Goal: Task Accomplishment & Management: Manage account settings

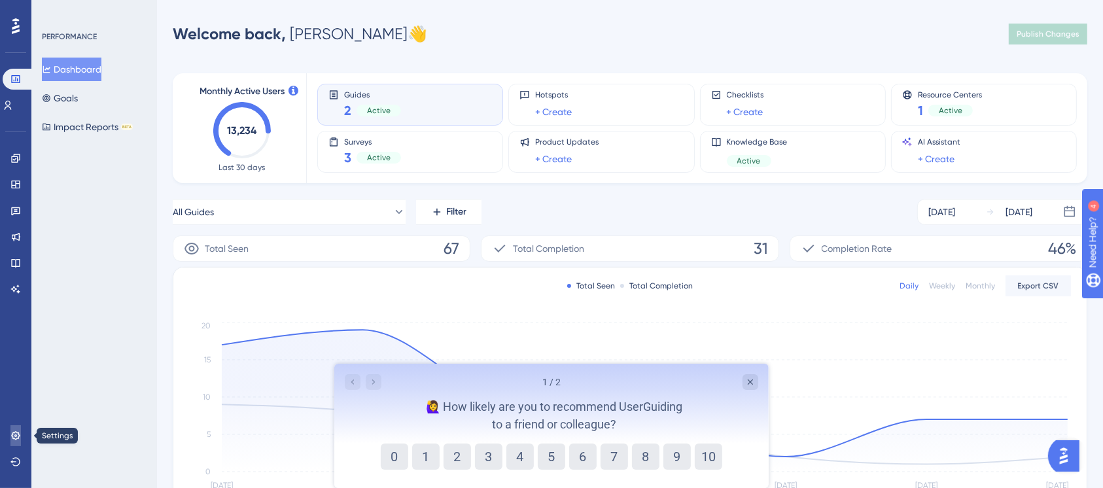
click at [13, 427] on link at bounding box center [15, 435] width 10 height 21
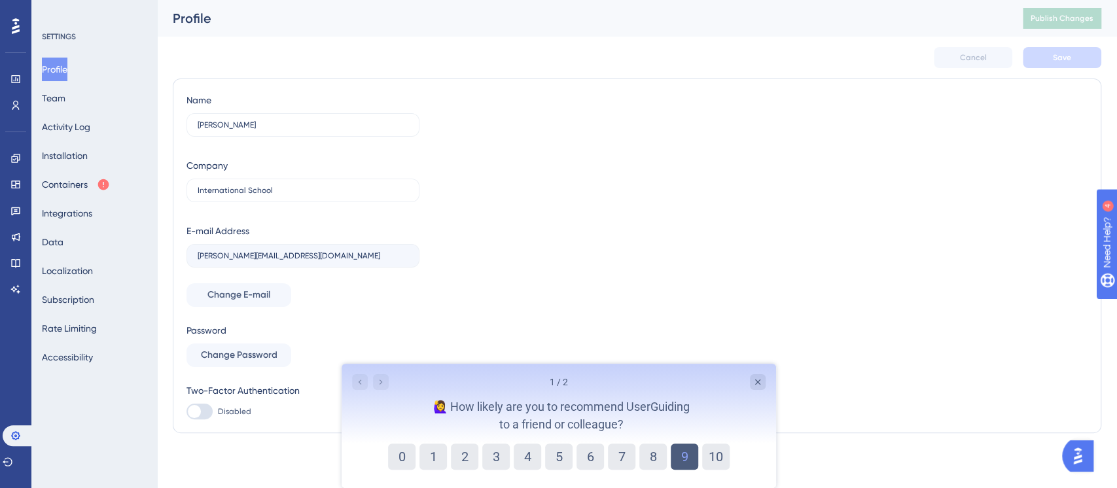
click at [681, 458] on button "9" at bounding box center [683, 457] width 27 height 26
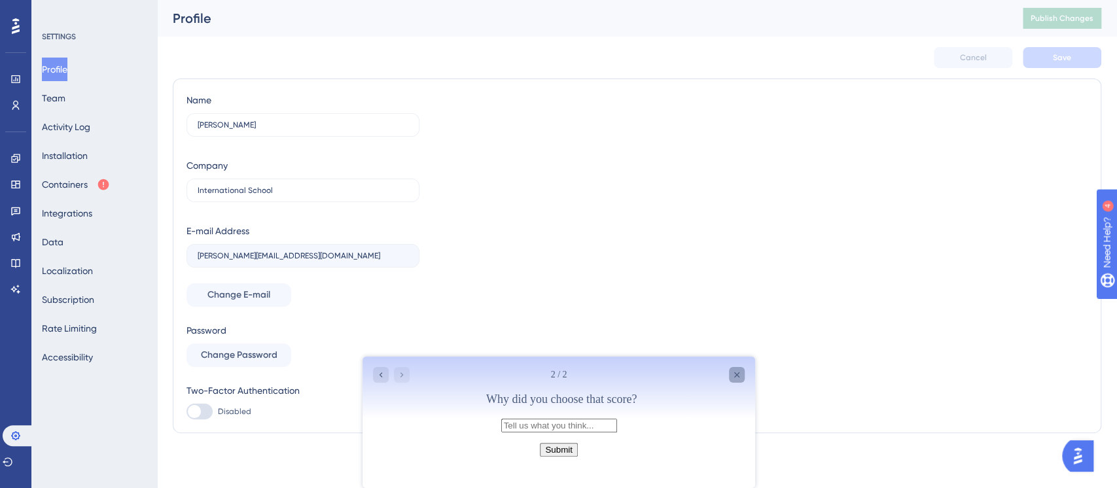
click at [741, 372] on icon "Close survey" at bounding box center [736, 375] width 10 height 10
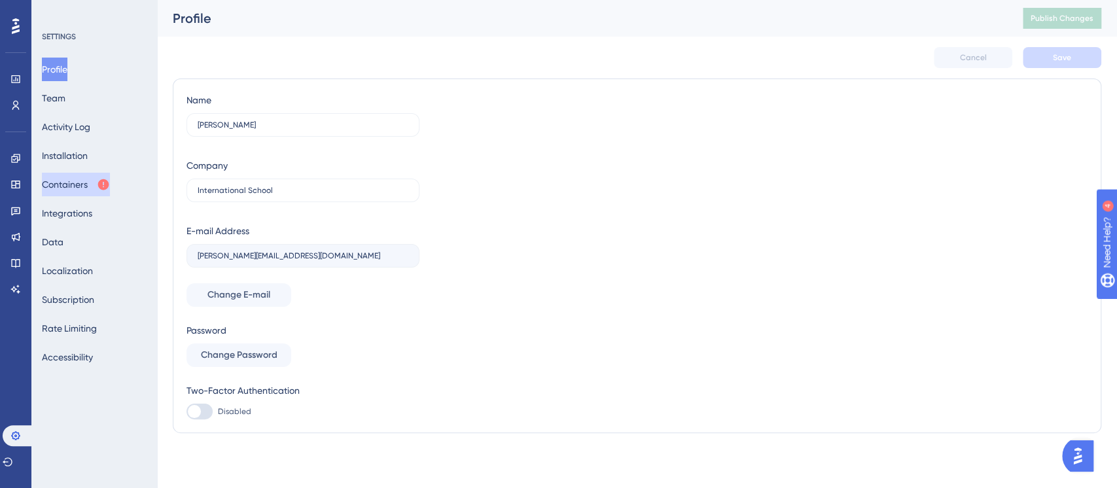
click at [85, 185] on button "Containers" at bounding box center [76, 185] width 68 height 24
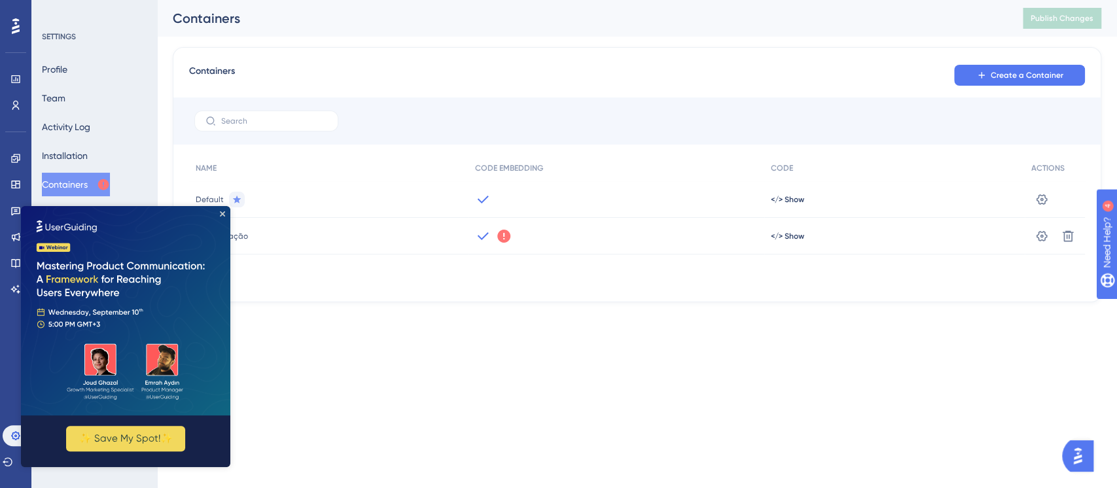
click at [220, 218] on img at bounding box center [125, 310] width 209 height 209
click at [220, 214] on icon "Close Preview" at bounding box center [222, 213] width 5 height 5
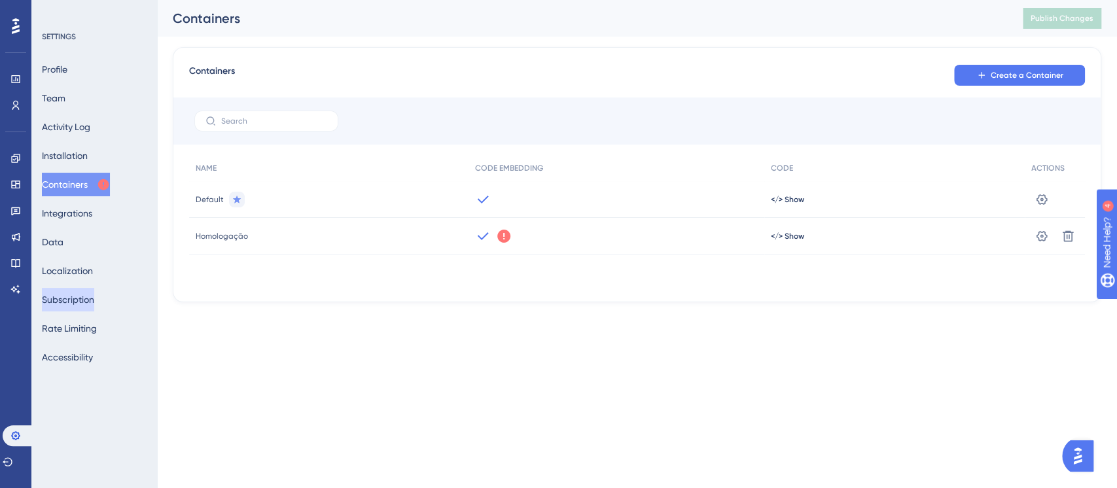
click at [94, 290] on button "Subscription" at bounding box center [68, 300] width 52 height 24
